Goal: Transaction & Acquisition: Download file/media

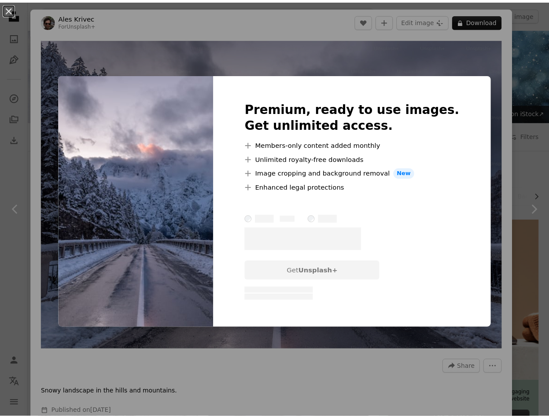
scroll to position [198, 0]
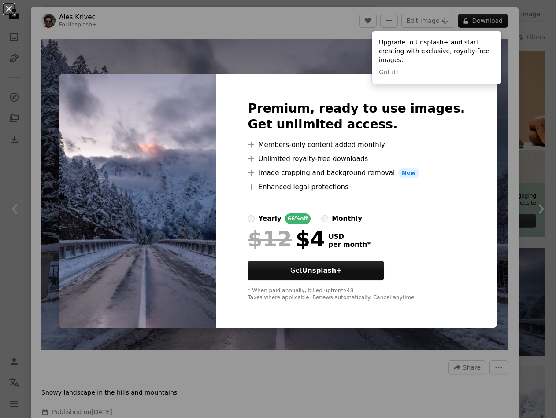
click at [518, 30] on div "An X shape Premium, ready to use images. Get unlimited access. A plus sign Memb…" at bounding box center [278, 209] width 556 height 418
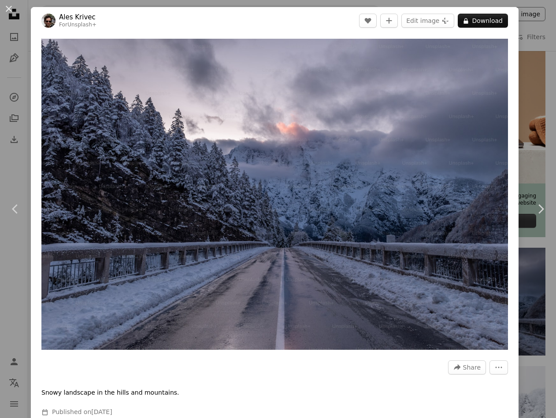
click at [518, 15] on div "An X shape Chevron left Chevron right Ales Krivec For Unsplash+ A heart A plus …" at bounding box center [278, 209] width 556 height 418
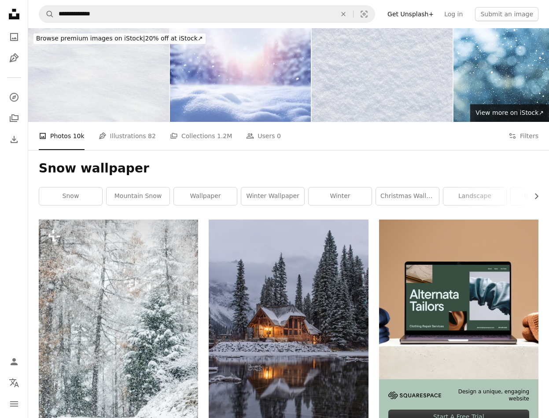
click at [116, 197] on link "mountain snow" at bounding box center [138, 197] width 63 height 18
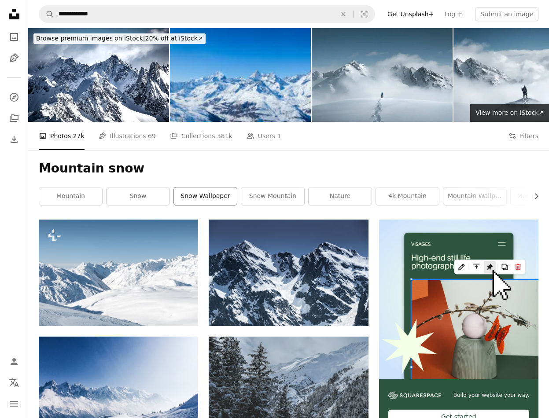
click at [222, 199] on link "snow wallpaper" at bounding box center [205, 197] width 63 height 18
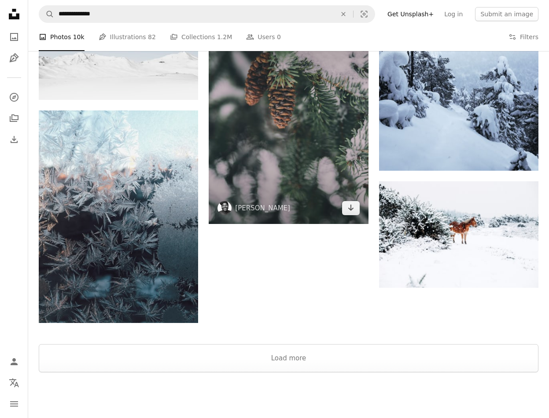
scroll to position [1343, 0]
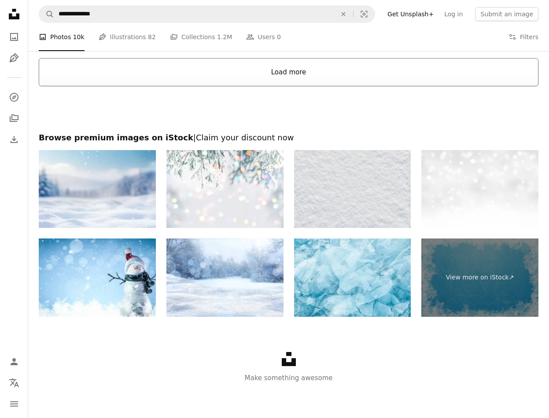
click at [295, 78] on button "Load more" at bounding box center [289, 72] width 500 height 28
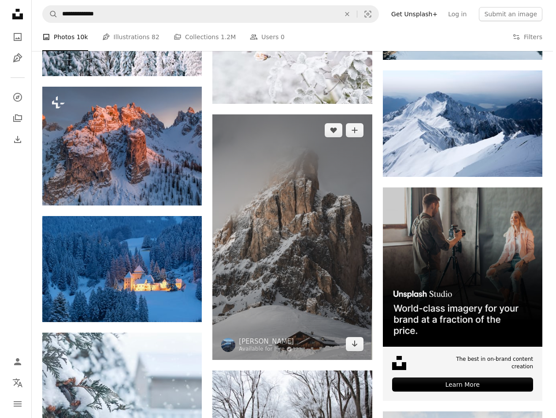
scroll to position [2532, 0]
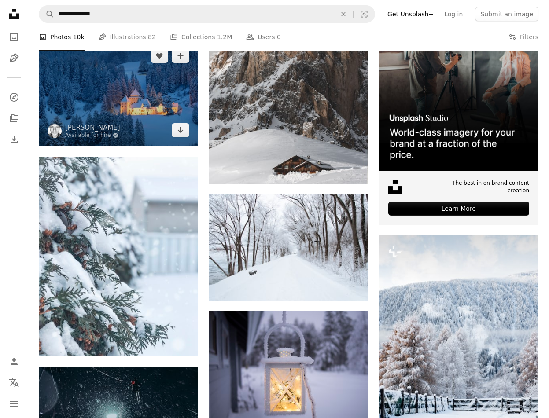
click at [109, 109] on img at bounding box center [118, 93] width 159 height 106
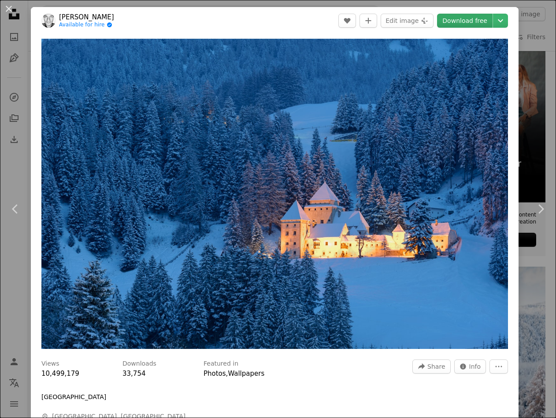
click at [460, 22] on link "Download free" at bounding box center [464, 21] width 55 height 14
